Goal: Task Accomplishment & Management: Use online tool/utility

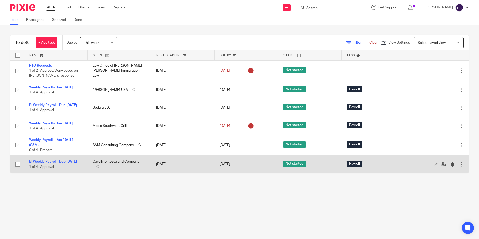
click at [39, 163] on link "Bi Weekly Payroll - Due [DATE]" at bounding box center [53, 162] width 48 height 4
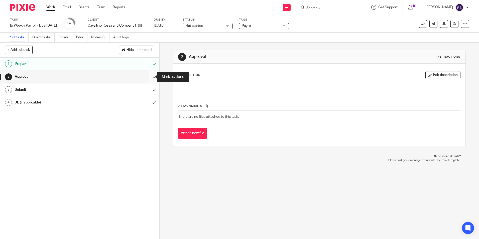
click at [149, 75] on input "submit" at bounding box center [79, 76] width 159 height 13
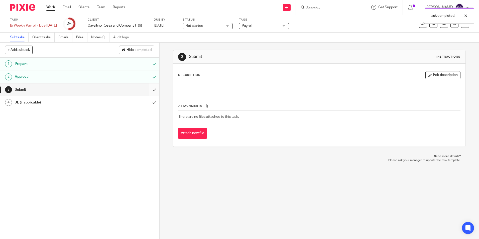
click at [149, 89] on input "submit" at bounding box center [79, 89] width 159 height 13
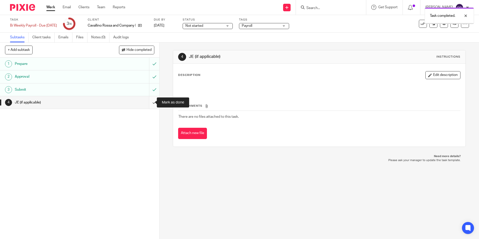
click at [149, 101] on input "submit" at bounding box center [79, 102] width 159 height 13
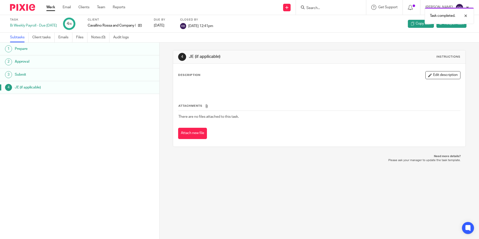
click at [52, 8] on link "Work" at bounding box center [50, 7] width 9 height 5
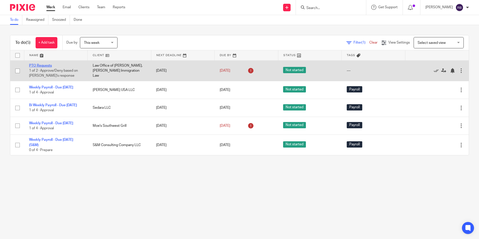
click at [45, 66] on link "PTO Requests" at bounding box center [40, 66] width 23 height 4
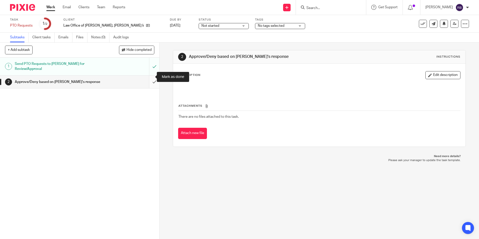
click at [148, 76] on input "submit" at bounding box center [79, 82] width 159 height 13
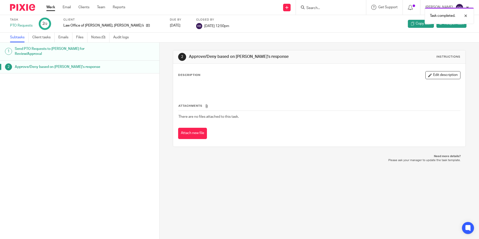
click at [49, 7] on link "Work" at bounding box center [50, 7] width 9 height 5
